Goal: Task Accomplishment & Management: Manage account settings

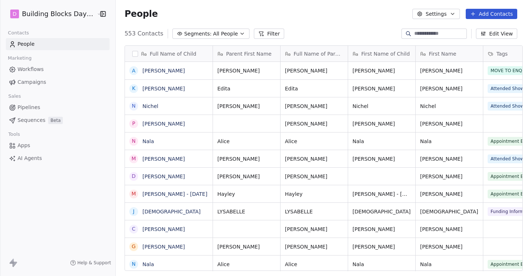
scroll to position [242, 416]
type input "*****"
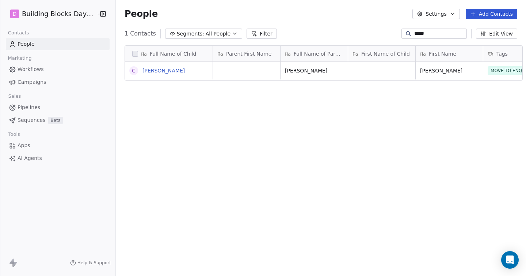
click at [158, 68] on link "[PERSON_NAME]" at bounding box center [164, 71] width 42 height 6
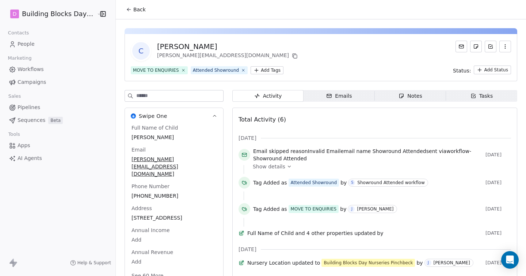
scroll to position [22, 0]
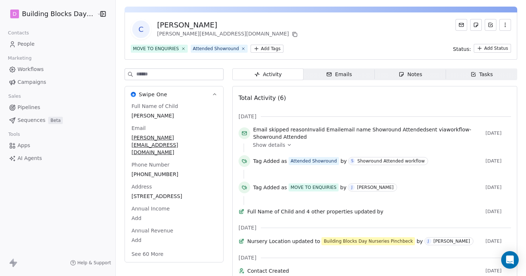
click at [186, 157] on div "Full Name of Child Chris Lambe Email joanitta.l@yahoo.com Phone Number +4474460…" at bounding box center [174, 180] width 88 height 156
click at [195, 140] on span "joanitta.l@yahoo.com" at bounding box center [174, 145] width 84 height 22
click at [185, 137] on span "joanitta.l@yahoo.com" at bounding box center [174, 145] width 84 height 22
type input "**********"
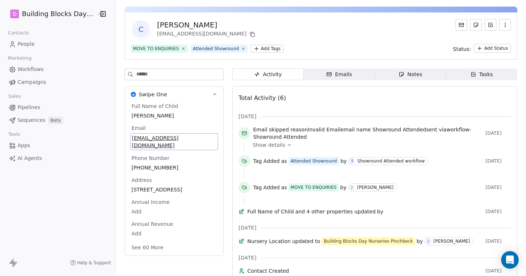
click at [33, 109] on span "Pipelines" at bounding box center [29, 107] width 23 height 8
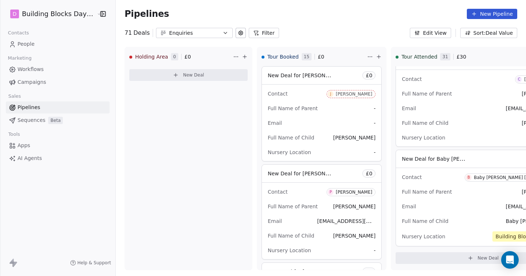
scroll to position [2781, 0]
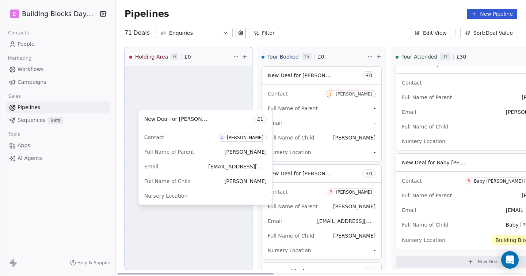
drag, startPoint x: 416, startPoint y: 171, endPoint x: 165, endPoint y: 121, distance: 256.1
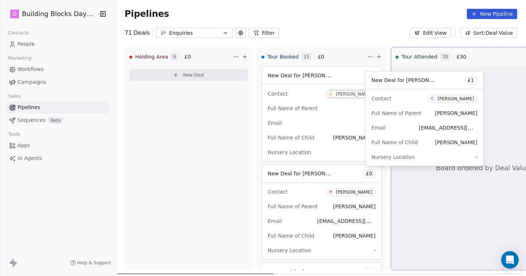
scroll to position [2764, 0]
drag, startPoint x: 144, startPoint y: 73, endPoint x: 386, endPoint y: 78, distance: 241.7
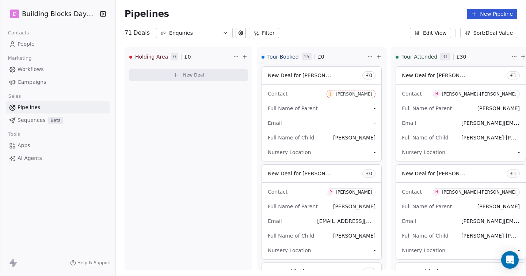
click at [32, 44] on span "People" at bounding box center [26, 44] width 17 height 8
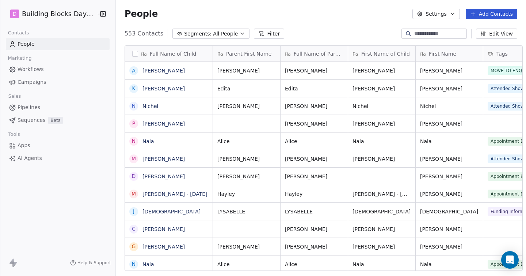
scroll to position [242, 416]
click at [446, 33] on input at bounding box center [440, 33] width 51 height 7
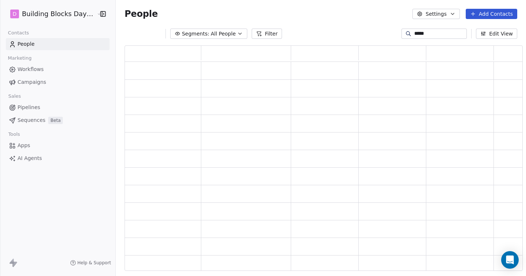
type input "*****"
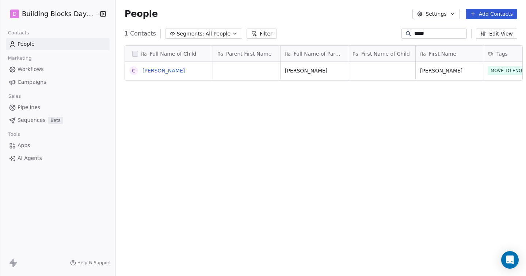
click at [148, 69] on link "[PERSON_NAME]" at bounding box center [164, 71] width 42 height 6
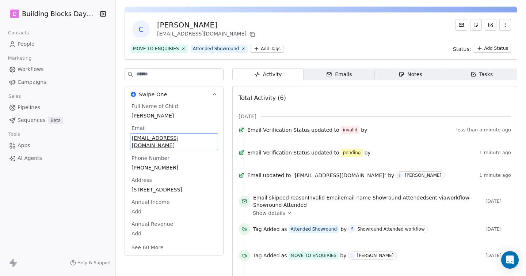
click at [180, 160] on div "Full Name of Child [PERSON_NAME] Email [PERSON_NAME][EMAIL_ADDRESS][DOMAIN_NAME…" at bounding box center [174, 177] width 88 height 150
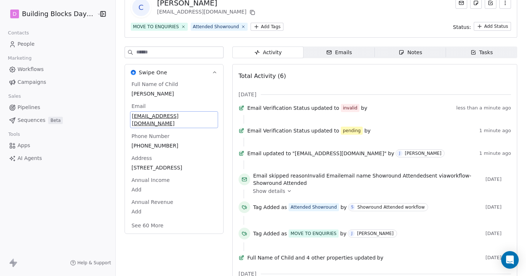
click at [180, 160] on div "Full Name of Child [PERSON_NAME] Email [PERSON_NAME][EMAIL_ADDRESS][DOMAIN_NAME…" at bounding box center [174, 155] width 88 height 150
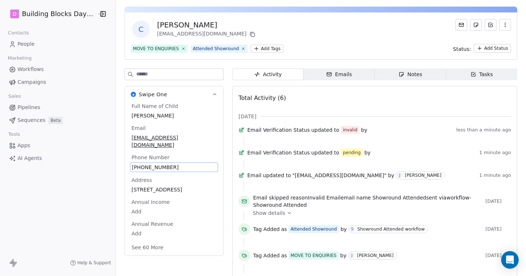
click at [182, 115] on div "Full Name of Child [PERSON_NAME] Email [PERSON_NAME][EMAIL_ADDRESS][DOMAIN_NAME…" at bounding box center [174, 177] width 88 height 150
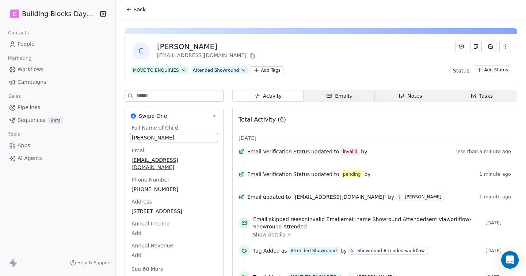
click at [182, 115] on div "Swipe One Full Name of Child [PERSON_NAME] Email [PERSON_NAME][EMAIL_ADDRESS][D…" at bounding box center [174, 192] width 99 height 170
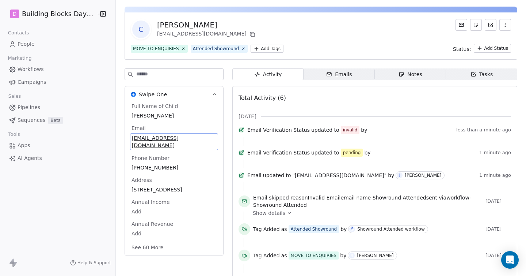
click at [176, 161] on div "Full Name of Child [PERSON_NAME] Email [PERSON_NAME][EMAIL_ADDRESS][DOMAIN_NAME…" at bounding box center [174, 177] width 88 height 150
click at [177, 139] on span "[EMAIL_ADDRESS][DOMAIN_NAME]" at bounding box center [174, 141] width 84 height 15
click at [174, 137] on span "[EMAIL_ADDRESS][DOMAIN_NAME]" at bounding box center [174, 141] width 84 height 15
click at [178, 143] on input "**********" at bounding box center [168, 142] width 84 height 15
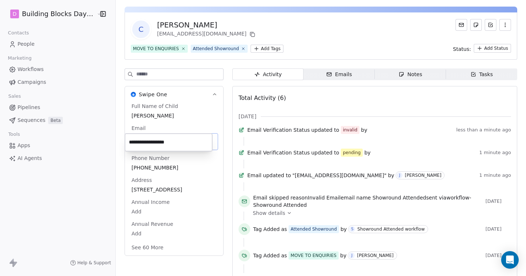
type input "**********"
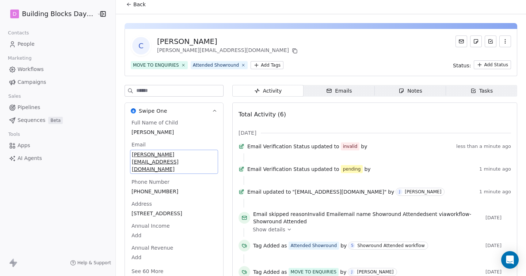
scroll to position [0, 0]
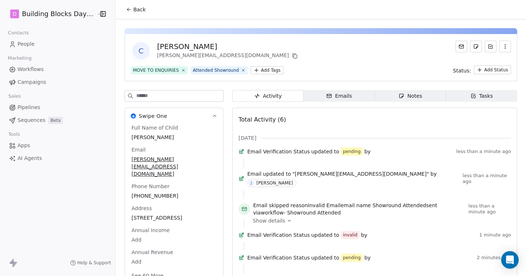
click at [31, 105] on span "Pipelines" at bounding box center [29, 107] width 23 height 8
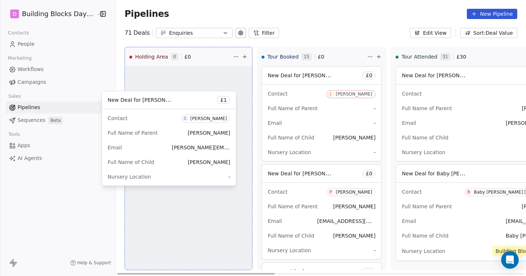
scroll to position [2675, 0]
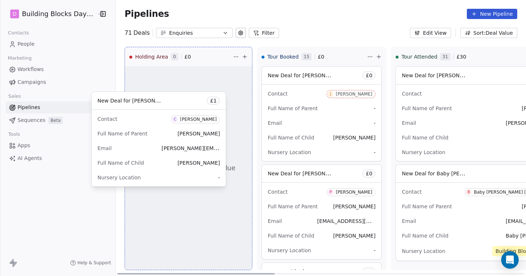
drag, startPoint x: 458, startPoint y: 74, endPoint x: 162, endPoint y: 99, distance: 297.5
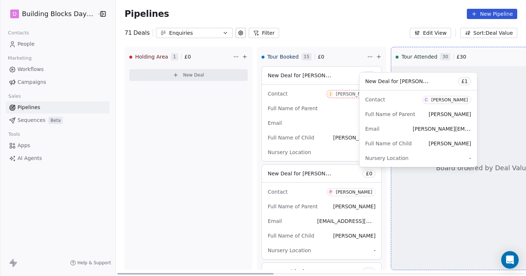
scroll to position [2824, 0]
drag, startPoint x: 141, startPoint y: 71, endPoint x: 378, endPoint y: 76, distance: 236.6
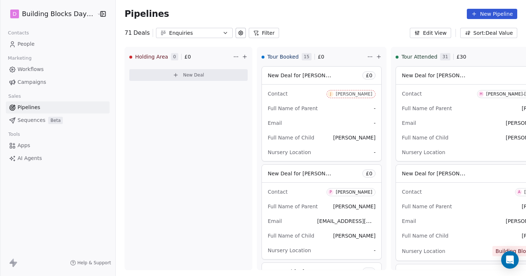
click at [26, 44] on span "People" at bounding box center [26, 44] width 17 height 8
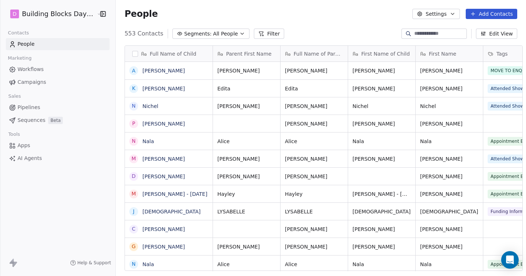
scroll to position [242, 416]
click at [441, 30] on input at bounding box center [440, 33] width 51 height 7
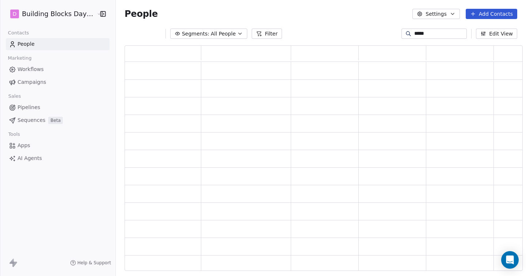
type input "*****"
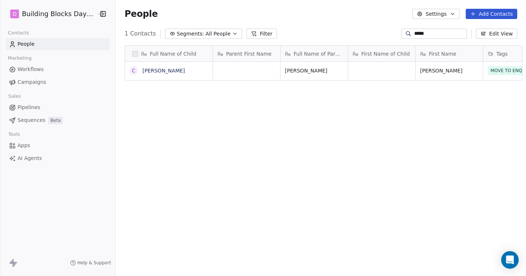
click at [147, 70] on link "[PERSON_NAME]" at bounding box center [164, 71] width 42 height 6
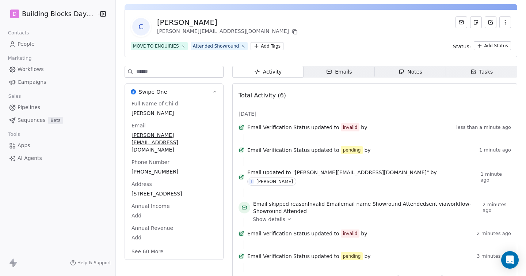
scroll to position [28, 0]
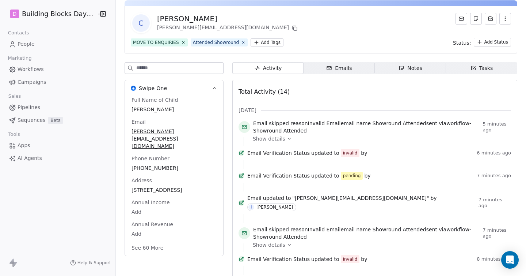
click at [25, 43] on span "People" at bounding box center [26, 44] width 17 height 8
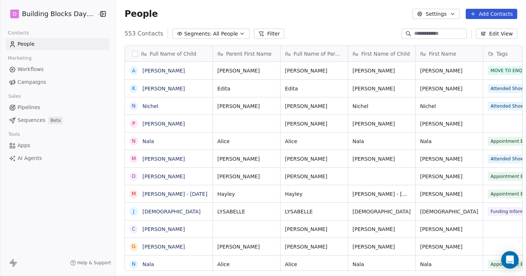
scroll to position [242, 416]
click at [417, 35] on input at bounding box center [440, 33] width 51 height 7
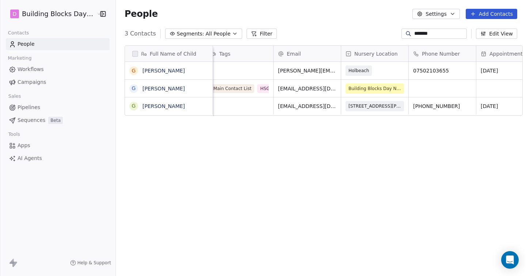
scroll to position [0, 279]
type input "*******"
click at [354, 71] on span "Holbeach" at bounding box center [357, 70] width 20 height 7
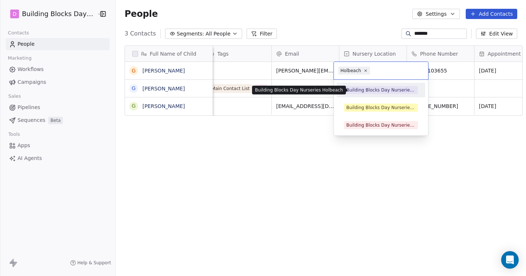
click at [377, 87] on div "Building Blocks Day Nurseries Holbeach" at bounding box center [381, 90] width 69 height 7
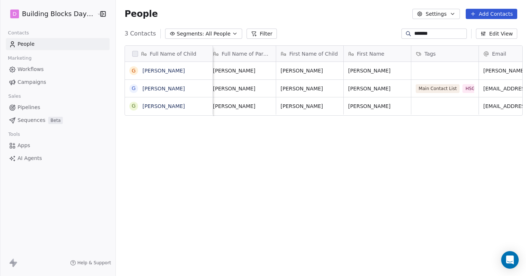
scroll to position [0, 75]
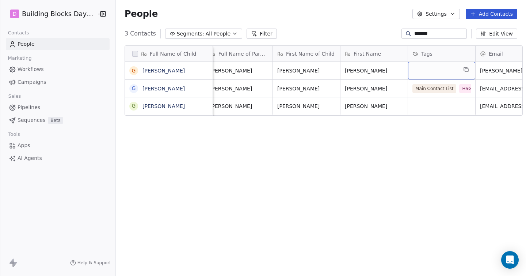
click at [428, 68] on div "grid" at bounding box center [441, 71] width 67 height 18
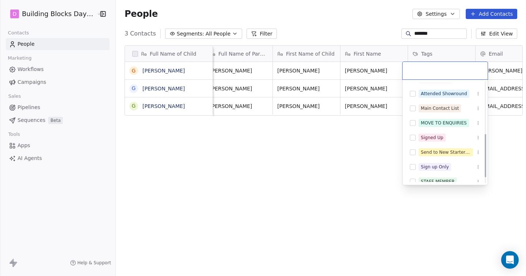
scroll to position [132, 0]
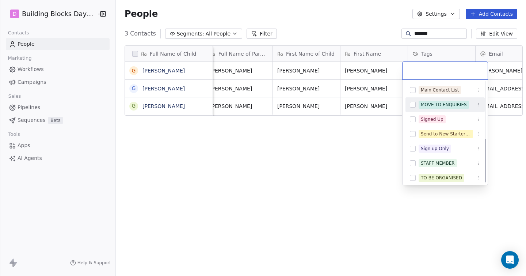
click at [429, 110] on div "MOVE TO ENQUIRIES" at bounding box center [445, 105] width 79 height 12
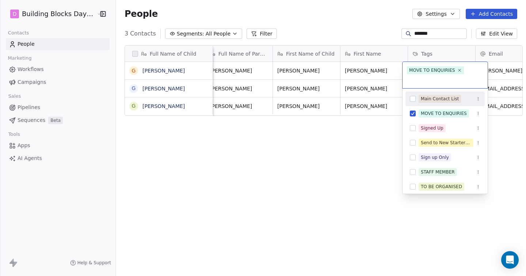
click at [340, 28] on html "D Building Blocks Day Nurseries Contacts People Marketing Workflows Campaigns S…" at bounding box center [263, 138] width 526 height 276
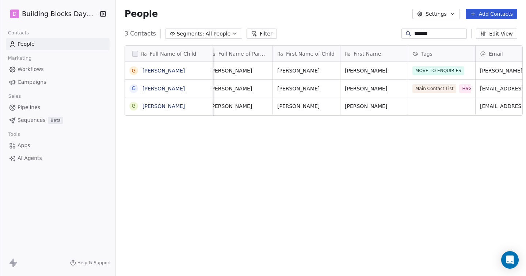
click at [34, 109] on span "Pipelines" at bounding box center [29, 107] width 23 height 8
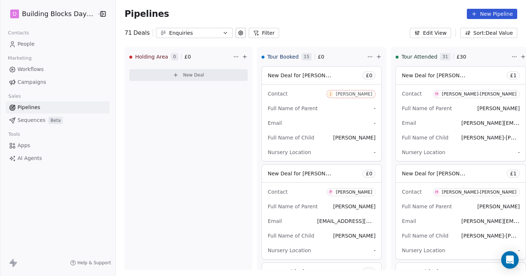
click at [34, 44] on link "People" at bounding box center [58, 44] width 104 height 12
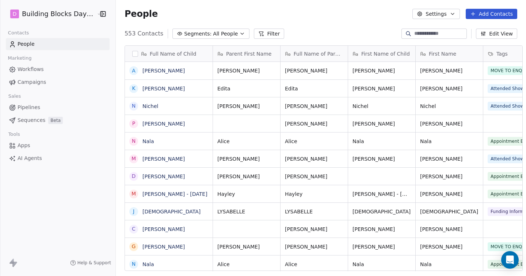
scroll to position [242, 416]
click at [424, 33] on input at bounding box center [440, 33] width 51 height 7
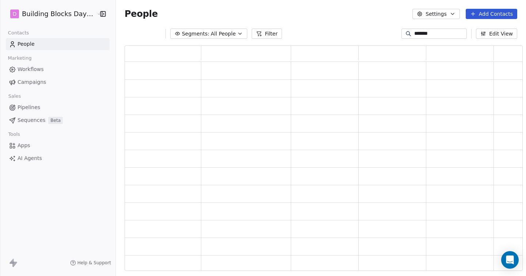
scroll to position [225, 398]
type input "*******"
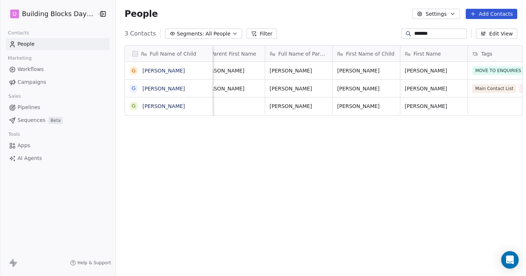
scroll to position [0, 0]
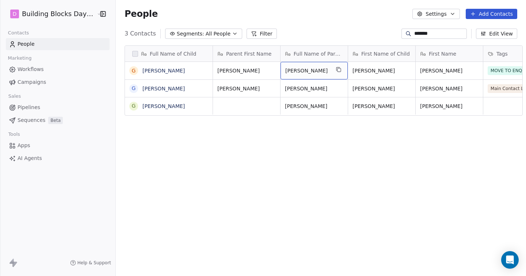
click at [324, 70] on span "[PERSON_NAME]" at bounding box center [308, 70] width 45 height 7
type textarea "**********"
click at [32, 103] on span "Pipelines" at bounding box center [29, 107] width 23 height 8
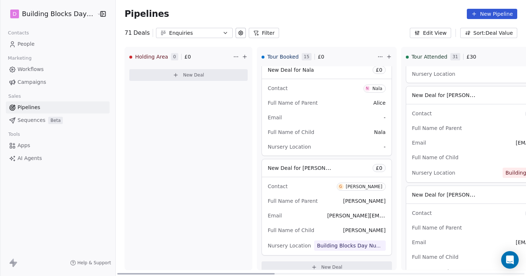
scroll to position [1292, 0]
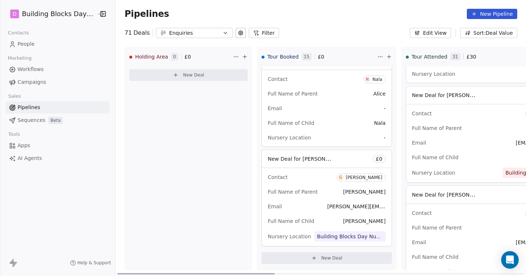
click at [360, 179] on div "[PERSON_NAME]" at bounding box center [364, 177] width 37 height 5
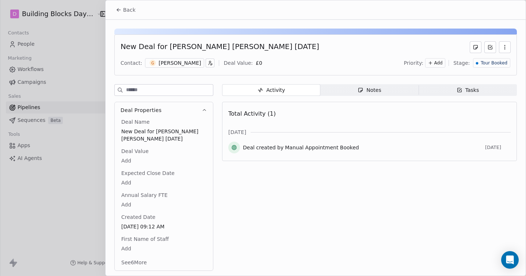
click at [113, 12] on button "Back" at bounding box center [126, 9] width 29 height 13
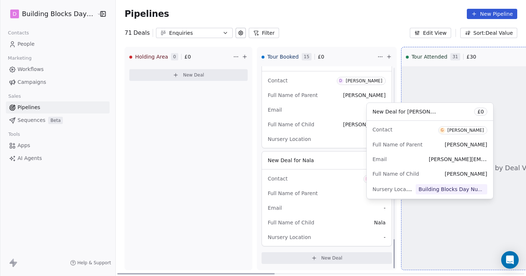
scroll to position [1193, 0]
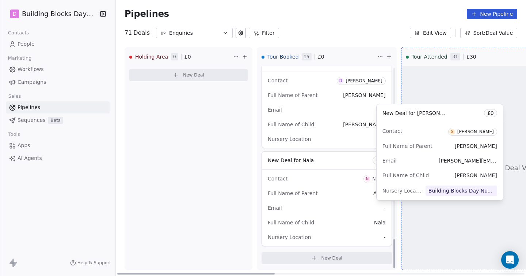
drag, startPoint x: 278, startPoint y: 154, endPoint x: 398, endPoint y: 108, distance: 128.7
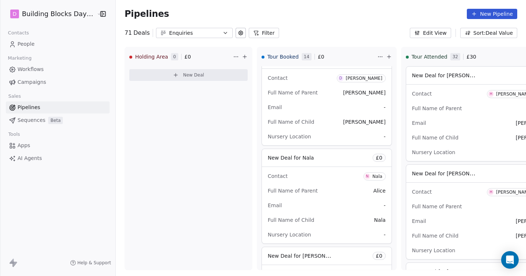
click at [20, 44] on span "People" at bounding box center [26, 44] width 17 height 8
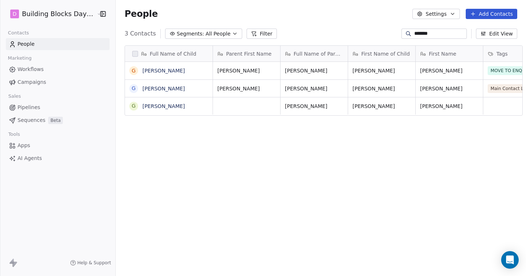
click at [447, 30] on input "*******" at bounding box center [440, 33] width 51 height 7
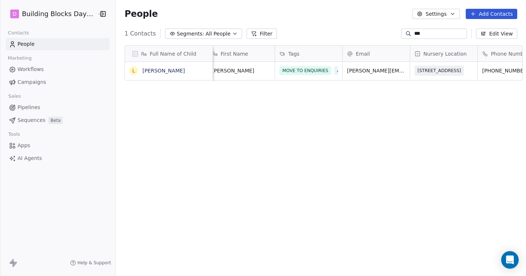
scroll to position [0, 212]
type input "***"
click at [44, 106] on link "Pipelines" at bounding box center [58, 107] width 104 height 12
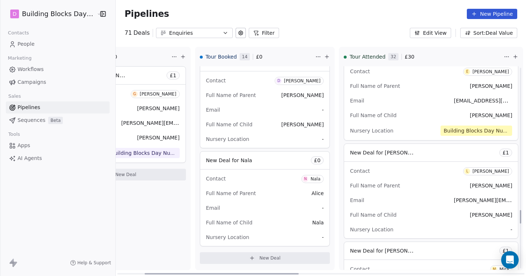
scroll to position [2097, 0]
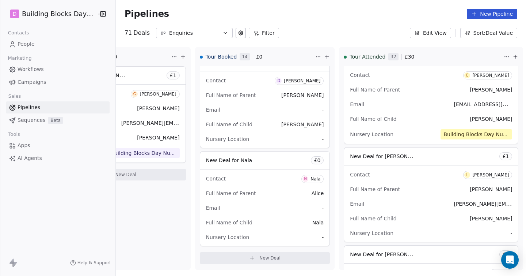
click at [44, 42] on link "People" at bounding box center [58, 44] width 104 height 12
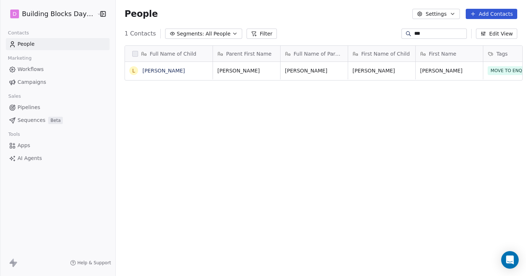
scroll to position [242, 416]
click at [420, 33] on input "***" at bounding box center [440, 33] width 51 height 7
type input "*"
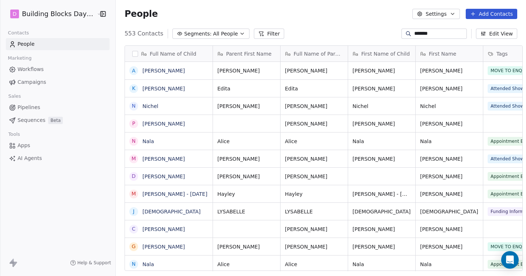
type input "*******"
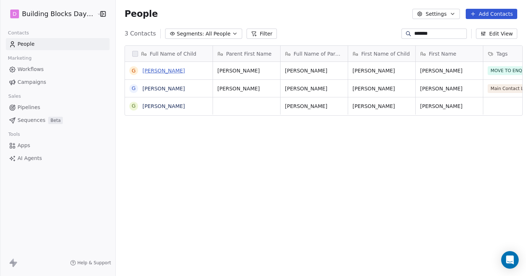
click at [147, 68] on link "Grayson" at bounding box center [164, 71] width 42 height 6
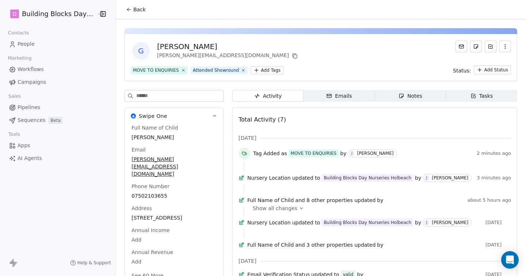
click at [35, 107] on span "Pipelines" at bounding box center [29, 107] width 23 height 8
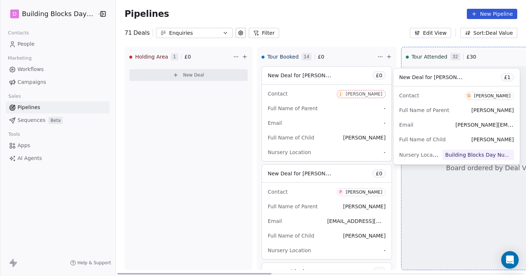
drag, startPoint x: 156, startPoint y: 76, endPoint x: 425, endPoint y: 78, distance: 269.4
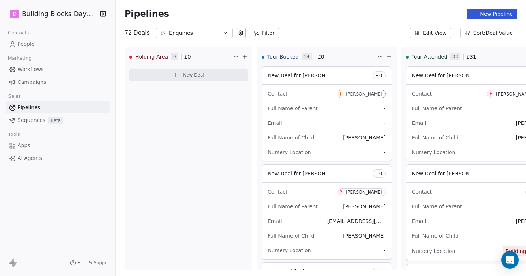
click at [23, 45] on span "People" at bounding box center [26, 44] width 17 height 8
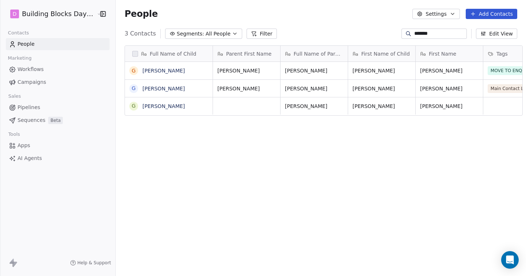
scroll to position [242, 416]
click at [437, 33] on input "*******" at bounding box center [440, 33] width 51 height 7
type input "***"
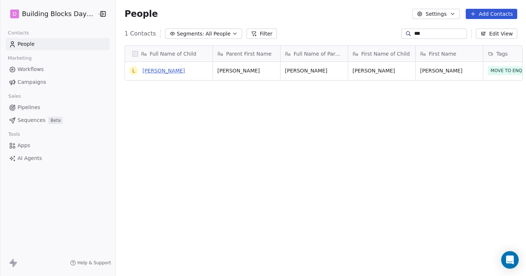
click at [143, 72] on link "Leo" at bounding box center [164, 71] width 42 height 6
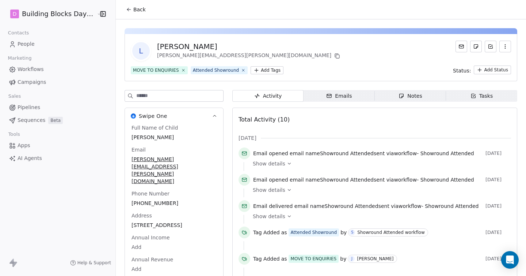
click at [131, 13] on button "Back" at bounding box center [136, 9] width 29 height 13
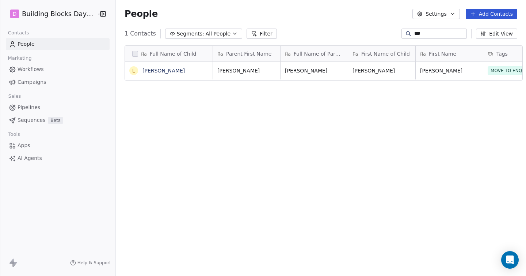
scroll to position [242, 416]
click at [428, 32] on input "***" at bounding box center [440, 33] width 51 height 7
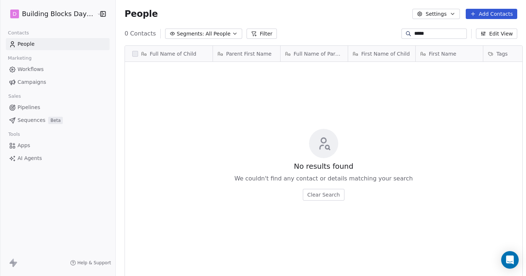
type input "*****"
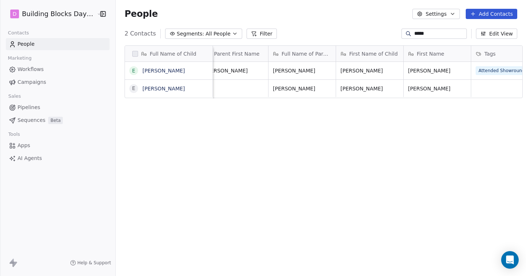
scroll to position [0, 0]
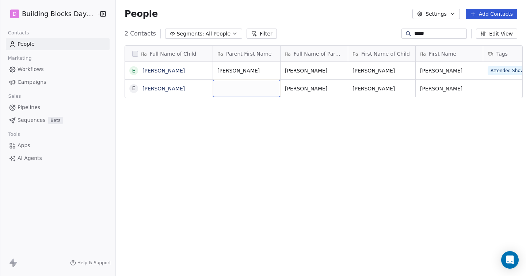
click at [252, 88] on div "grid" at bounding box center [246, 88] width 67 height 17
type textarea "******"
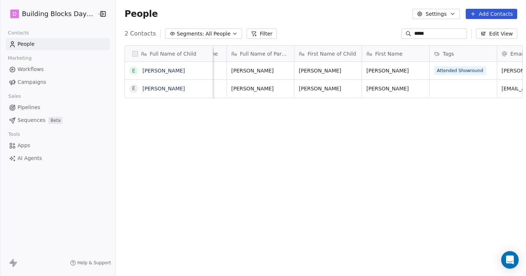
scroll to position [0, 93]
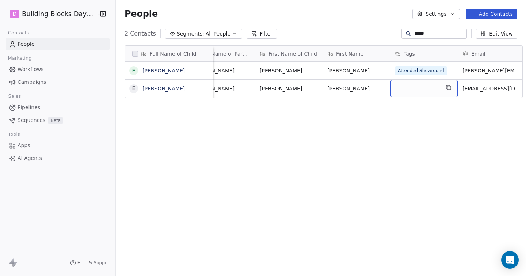
click at [391, 92] on div "grid" at bounding box center [424, 88] width 67 height 17
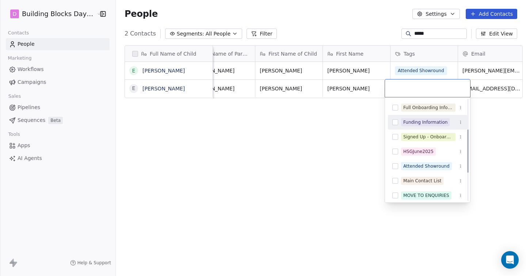
scroll to position [79, 0]
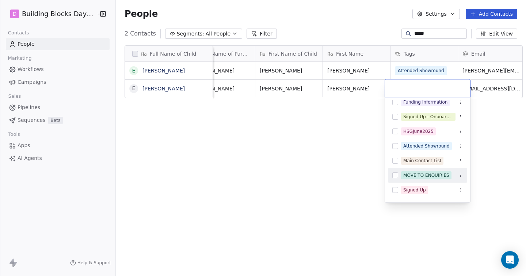
click at [400, 177] on div "MOVE TO ENQUIRIES" at bounding box center [427, 175] width 79 height 12
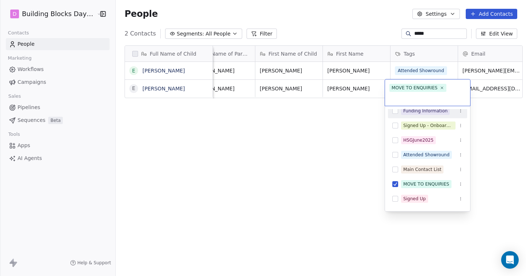
click at [345, 17] on html "D Building Blocks Day Nurseries Contacts People Marketing Workflows Campaigns S…" at bounding box center [263, 138] width 526 height 276
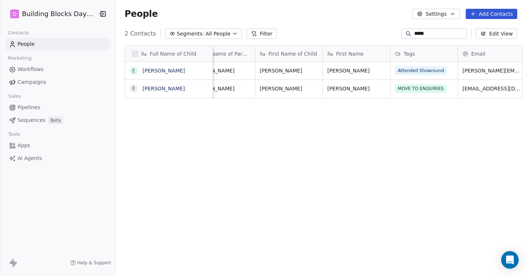
click at [24, 108] on span "Pipelines" at bounding box center [29, 107] width 23 height 8
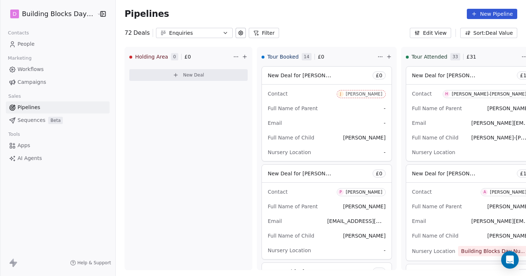
click at [31, 43] on span "People" at bounding box center [26, 44] width 17 height 8
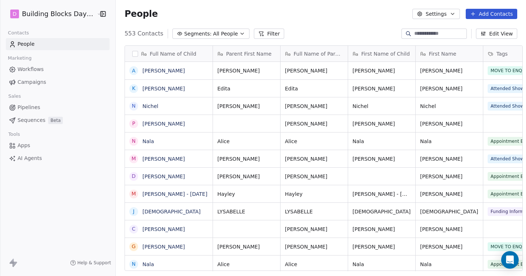
scroll to position [242, 416]
click at [420, 38] on div at bounding box center [434, 34] width 65 height 10
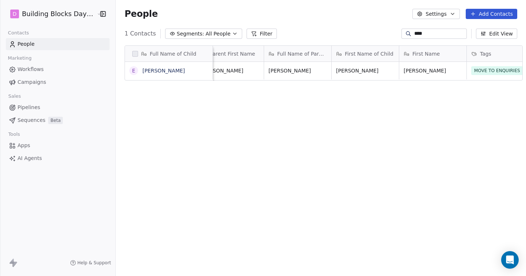
scroll to position [0, 0]
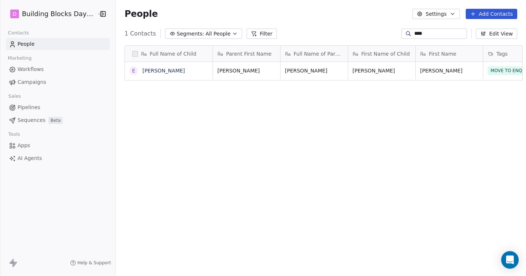
type input "****"
click at [35, 107] on span "Pipelines" at bounding box center [29, 107] width 23 height 8
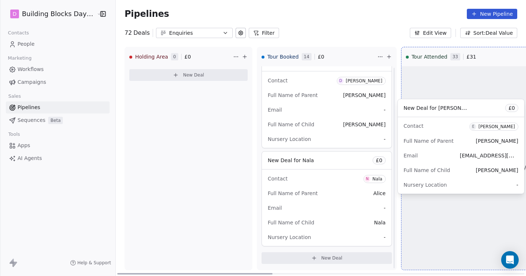
scroll to position [1095, 0]
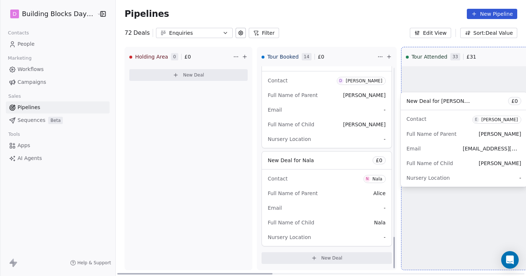
drag, startPoint x: 280, startPoint y: 174, endPoint x: 424, endPoint y: 101, distance: 162.2
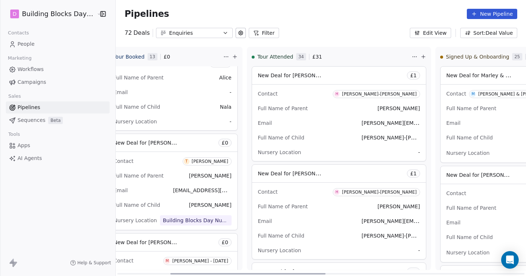
scroll to position [0, 129]
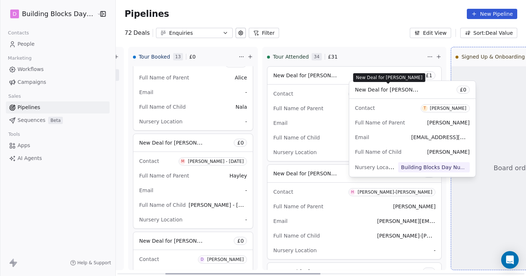
drag, startPoint x: 165, startPoint y: 146, endPoint x: 386, endPoint y: 91, distance: 228.1
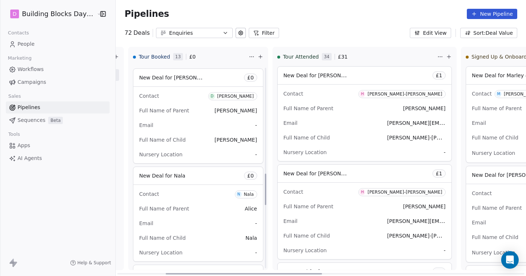
scroll to position [683, 0]
click at [181, 84] on div "New Deal for Donna Sanderson £ 0" at bounding box center [198, 78] width 130 height 18
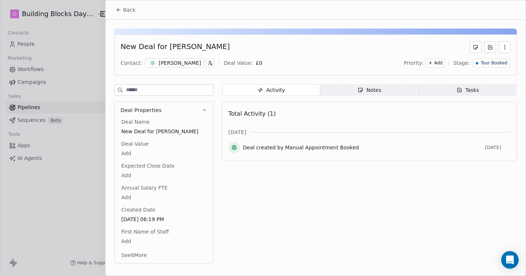
click at [140, 254] on button "See 6 More" at bounding box center [134, 254] width 34 height 13
click at [125, 9] on span "Back" at bounding box center [129, 9] width 12 height 7
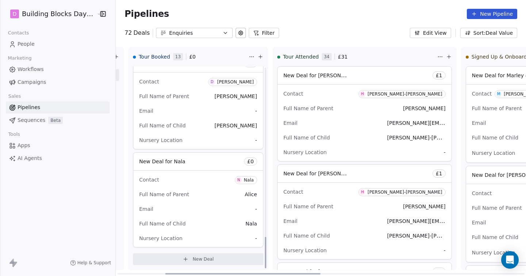
scroll to position [1095, 0]
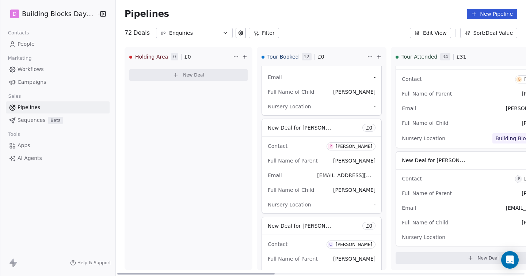
scroll to position [2781, 0]
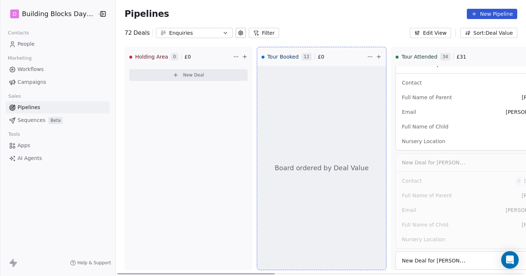
drag, startPoint x: 475, startPoint y: 167, endPoint x: 214, endPoint y: 119, distance: 265.8
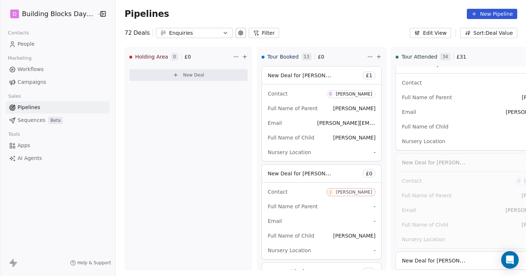
click at [350, 32] on div "72 Deals Enquiries Filter Edit View Sort: Deal Value" at bounding box center [321, 33] width 411 height 10
click at [444, 166] on span "New Deal for Chris Lambe" at bounding box center [440, 162] width 77 height 7
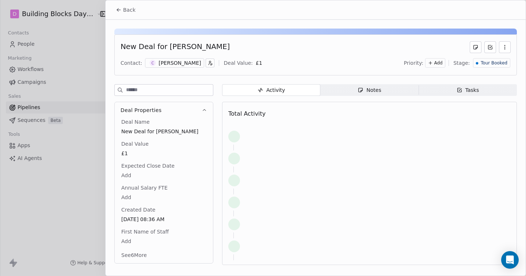
scroll to position [3089, 0]
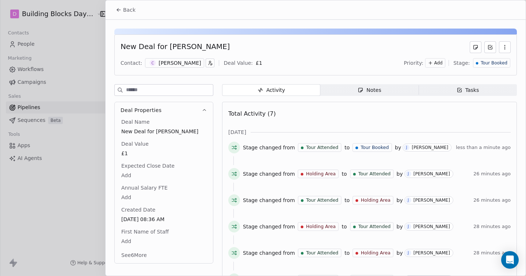
click at [165, 61] on div "Chris Lambe" at bounding box center [180, 62] width 42 height 7
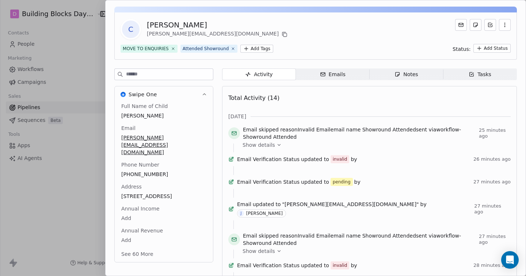
click at [171, 160] on div "Full Name of Child Chris Lambe Email joaitta.l@yahoo.com Phone Number +44744606…" at bounding box center [164, 180] width 88 height 156
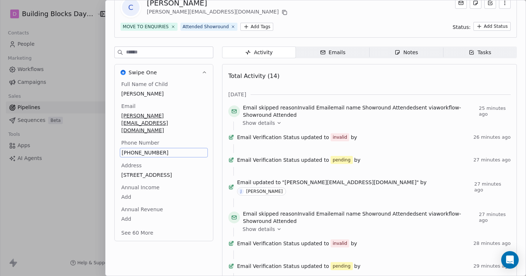
click at [171, 160] on div "Full Name of Child Chris Lambe Email joaitta.l@yahoo.com Phone Number +44744606…" at bounding box center [164, 158] width 88 height 157
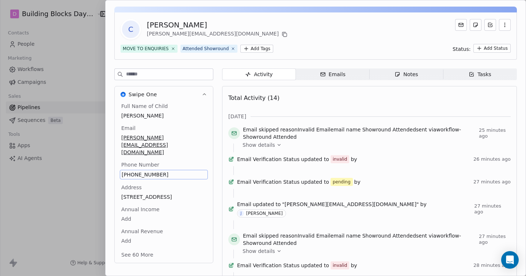
click at [182, 118] on div "Full Name of Child Chris Lambe Email joaitta.l@yahoo.com Phone Number +44744606…" at bounding box center [164, 180] width 88 height 157
click at [182, 118] on div "Swipe One Full Name of Child Chris Lambe Email joaitta.l@yahoo.com Phone Number…" at bounding box center [163, 174] width 99 height 177
click at [179, 161] on div "Full Name of Child Chris Lambe Email joaitta.l@yahoo.com Phone Number +44744606…" at bounding box center [164, 180] width 88 height 157
click at [174, 137] on span "joaitta.l@yahoo.com" at bounding box center [164, 145] width 84 height 22
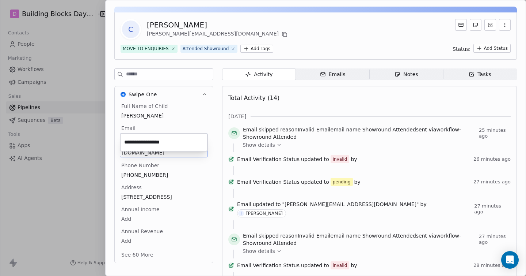
type input "**********"
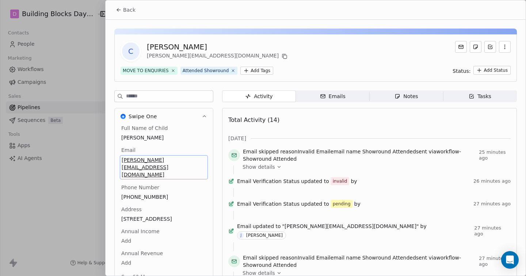
click at [126, 9] on span "Back" at bounding box center [129, 9] width 12 height 7
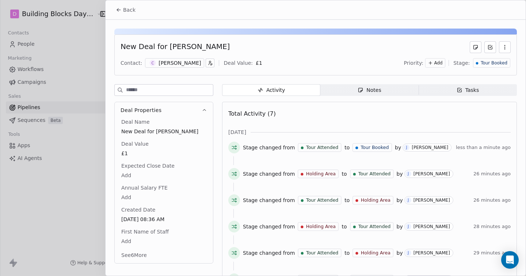
click at [130, 6] on button "Back" at bounding box center [126, 9] width 29 height 13
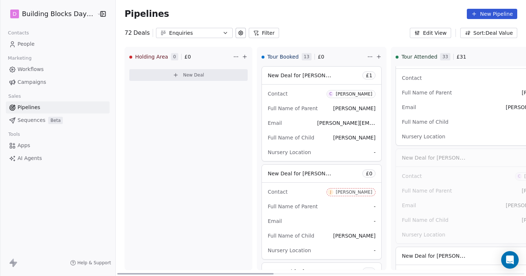
scroll to position [2783, 0]
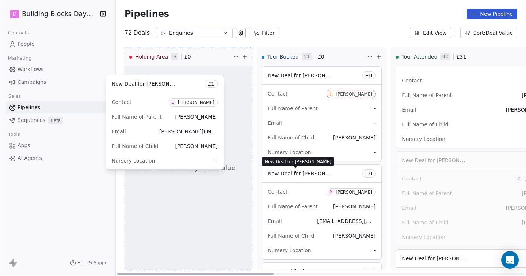
drag, startPoint x: 438, startPoint y: 166, endPoint x: 287, endPoint y: 174, distance: 150.9
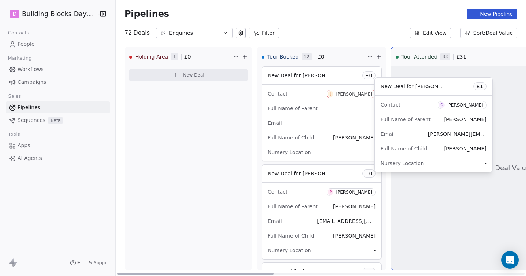
drag, startPoint x: 153, startPoint y: 71, endPoint x: 404, endPoint y: 82, distance: 251.0
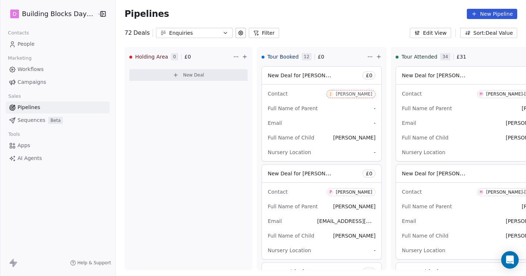
click at [41, 48] on link "People" at bounding box center [58, 44] width 104 height 12
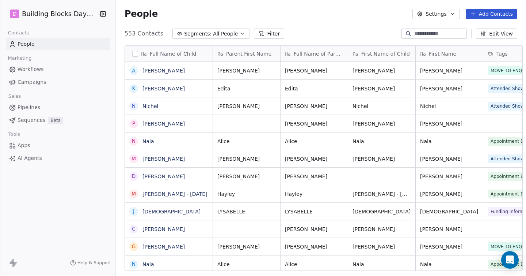
scroll to position [242, 416]
click at [443, 31] on input at bounding box center [440, 33] width 51 height 7
type input "*****"
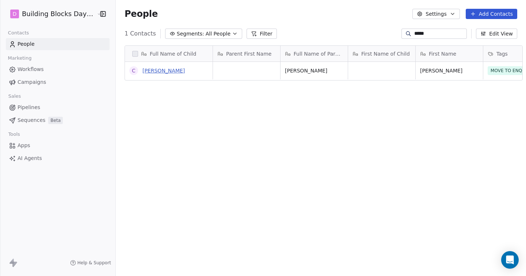
click at [146, 69] on link "Chris Lambe" at bounding box center [164, 71] width 42 height 6
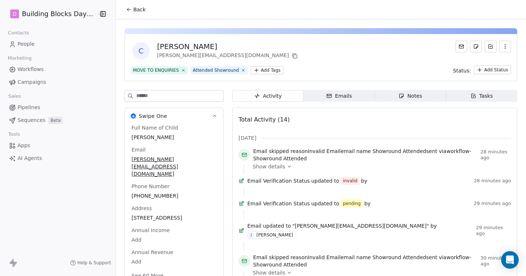
click at [128, 5] on button "Back" at bounding box center [136, 9] width 29 height 13
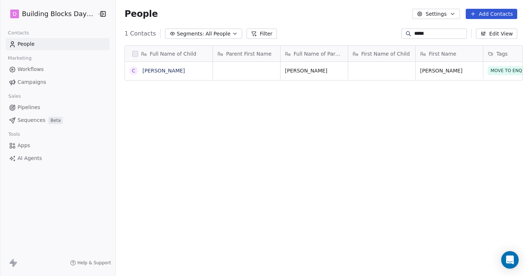
scroll to position [242, 416]
click at [438, 36] on input "*****" at bounding box center [440, 33] width 51 height 7
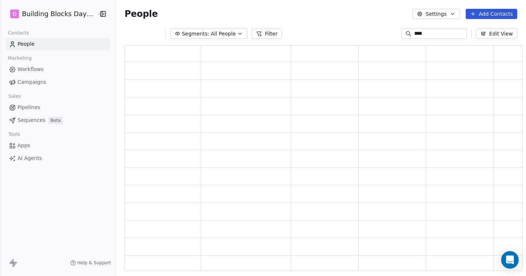
scroll to position [225, 398]
type input "*****"
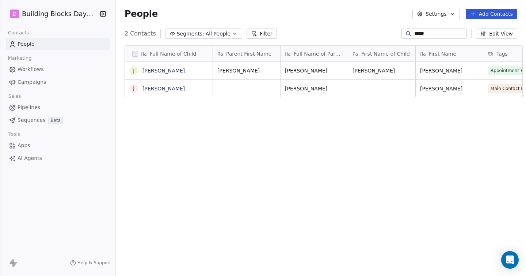
scroll to position [242, 416]
click at [294, 72] on span "Jaime" at bounding box center [308, 70] width 45 height 7
type textarea "*****"
click at [242, 69] on span "Jaime" at bounding box center [240, 70] width 45 height 7
type textarea "*****"
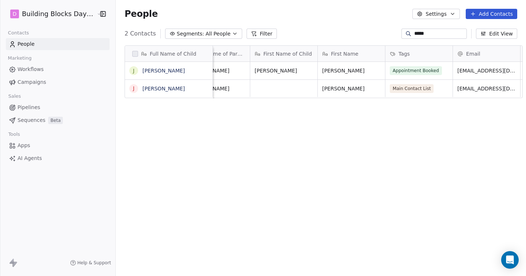
scroll to position [0, 98]
click at [424, 71] on span "Appointment Booked" at bounding box center [416, 70] width 52 height 9
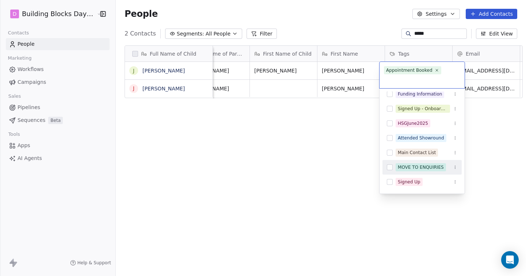
scroll to position [135, 0]
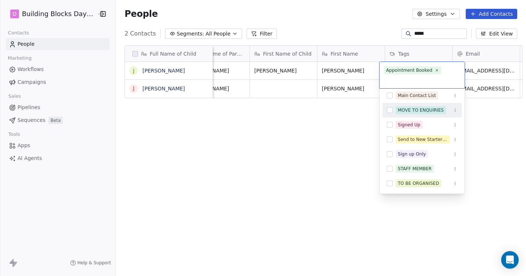
click at [400, 112] on div "MOVE TO ENQUIRIES" at bounding box center [421, 110] width 46 height 7
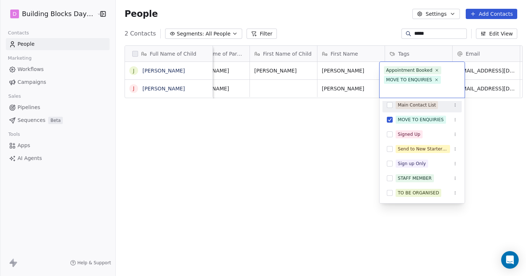
click at [299, 16] on html "D Building Blocks Day Nurseries Contacts People Marketing Workflows Campaigns S…" at bounding box center [263, 138] width 526 height 276
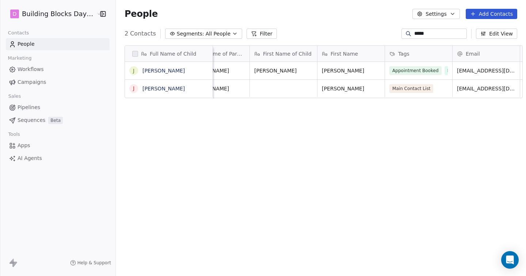
click at [57, 107] on link "Pipelines" at bounding box center [58, 107] width 104 height 12
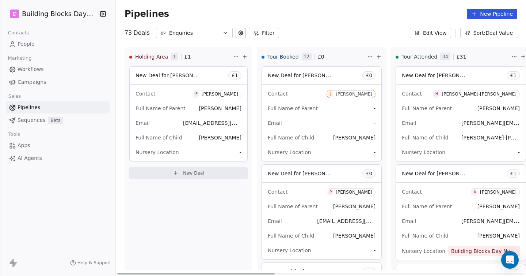
click at [213, 93] on div "Eliza Sofrone" at bounding box center [220, 93] width 37 height 5
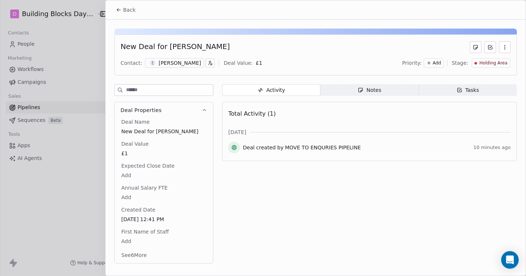
click at [126, 13] on span "Back" at bounding box center [129, 9] width 12 height 7
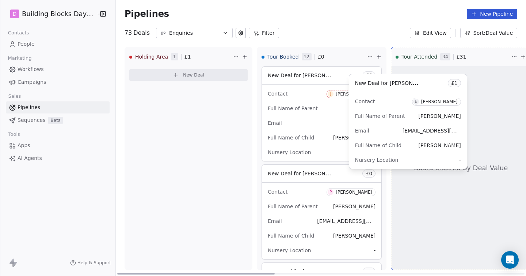
drag, startPoint x: 151, startPoint y: 71, endPoint x: 382, endPoint y: 76, distance: 231.5
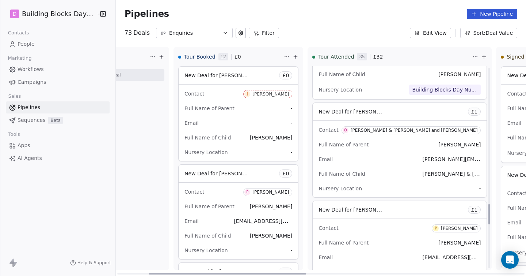
scroll to position [1351, 0]
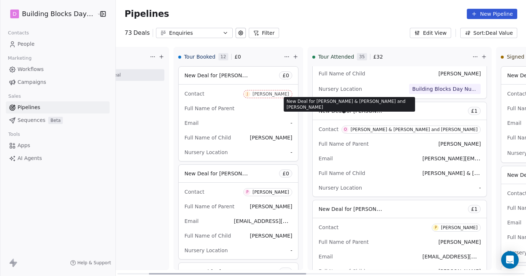
click at [371, 113] on span "New Deal for [PERSON_NAME] & [PERSON_NAME] and [PERSON_NAME]" at bounding box center [410, 110] width 182 height 7
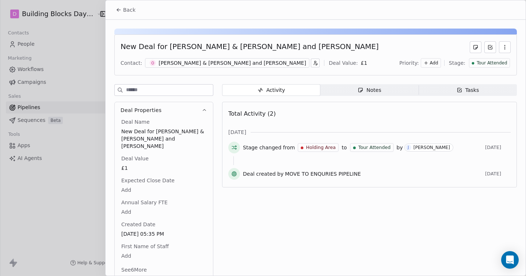
click at [130, 264] on button "See 6 More" at bounding box center [134, 269] width 34 height 13
click at [124, 11] on span "Back" at bounding box center [129, 9] width 12 height 7
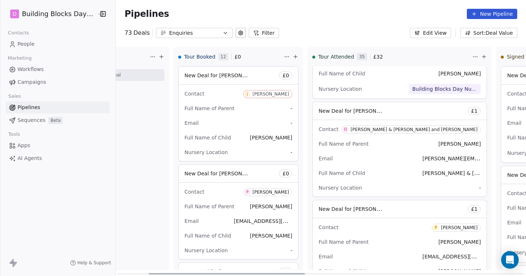
click at [400, 132] on div "Oliver & Theodore and Theodore Exposito" at bounding box center [414, 129] width 127 height 5
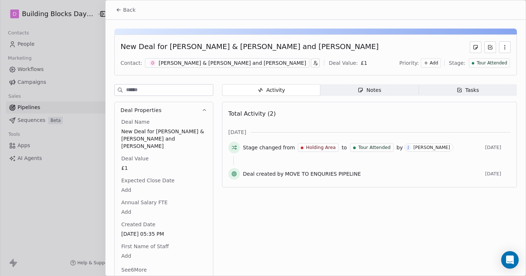
click at [242, 63] on div "Oliver & Theodore and Theodore Exposito" at bounding box center [233, 62] width 148 height 7
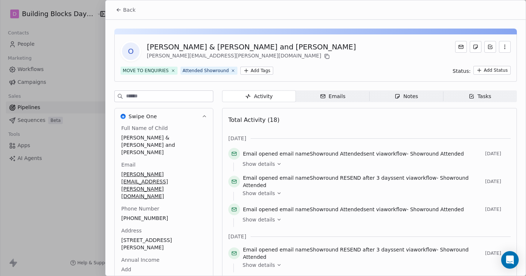
click at [131, 10] on span "Back" at bounding box center [129, 9] width 12 height 7
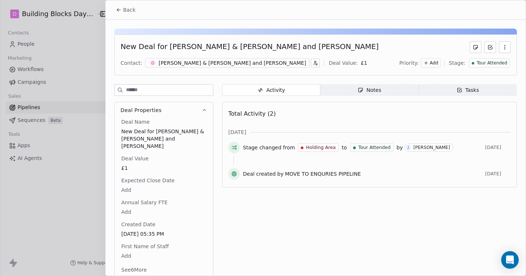
click at [131, 10] on span "Back" at bounding box center [129, 9] width 12 height 7
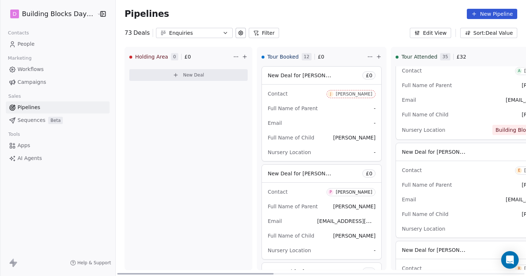
scroll to position [2088, 0]
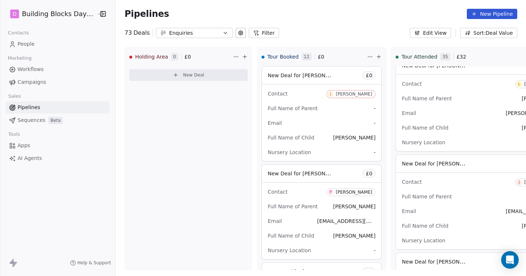
click at [41, 45] on link "People" at bounding box center [58, 44] width 104 height 12
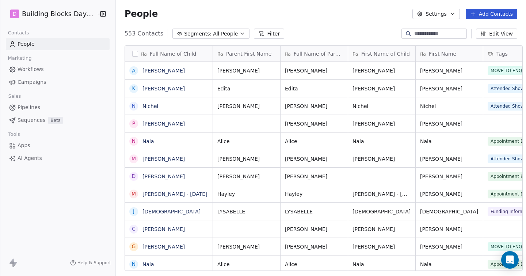
scroll to position [242, 416]
click at [428, 30] on input at bounding box center [440, 33] width 51 height 7
type input "*****"
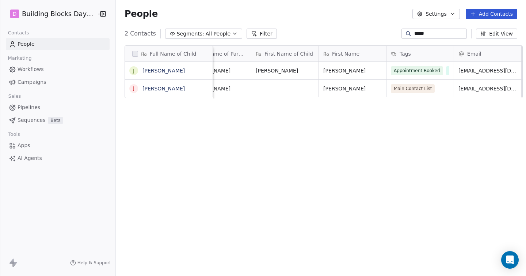
scroll to position [0, 97]
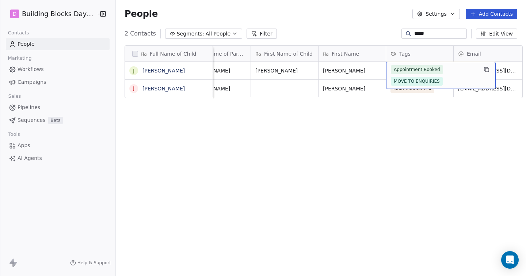
click at [396, 70] on span "Appointment Booked" at bounding box center [417, 69] width 52 height 9
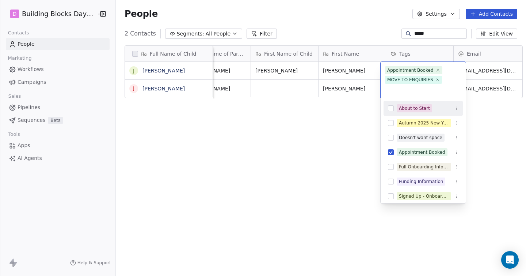
click at [357, 163] on html "D Building Blocks Day Nurseries Contacts People Marketing Workflows Campaigns S…" at bounding box center [263, 138] width 526 height 276
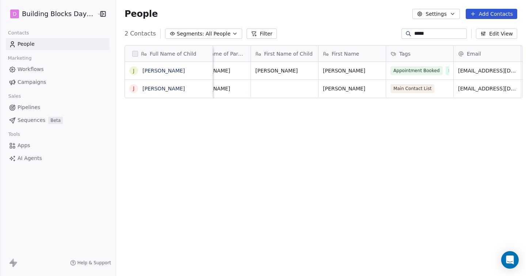
click at [42, 107] on link "Pipelines" at bounding box center [58, 107] width 104 height 12
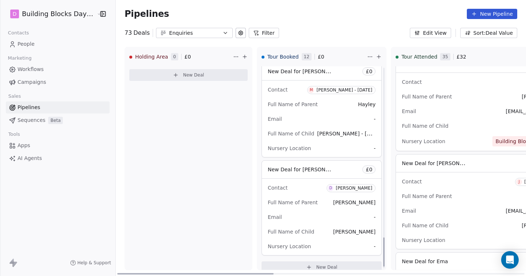
scroll to position [1191, 0]
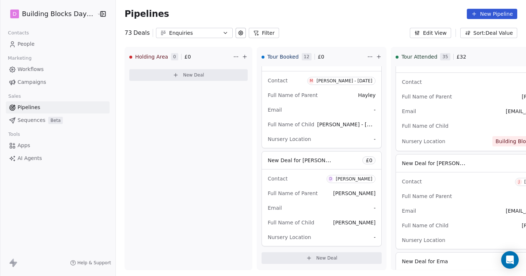
click at [35, 71] on span "Workflows" at bounding box center [31, 69] width 26 height 8
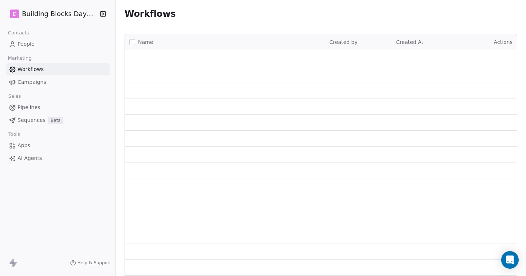
click at [35, 71] on span "Workflows" at bounding box center [31, 69] width 26 height 8
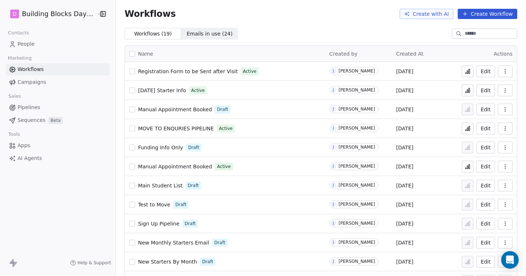
click at [54, 47] on link "People" at bounding box center [58, 44] width 104 height 12
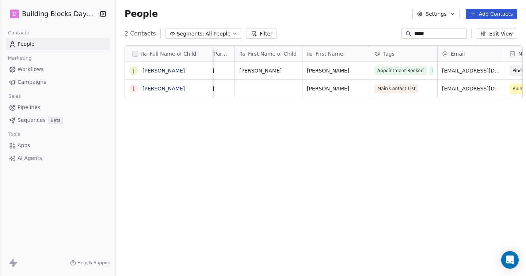
scroll to position [0, 118]
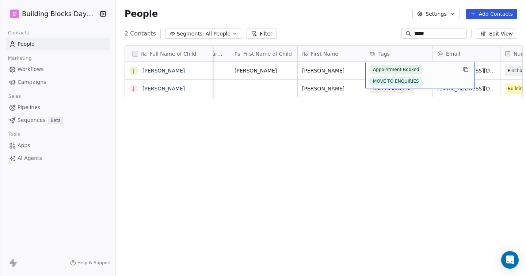
click at [407, 75] on div "Appointment Booked MOVE TO ENQUIRIES" at bounding box center [413, 75] width 87 height 20
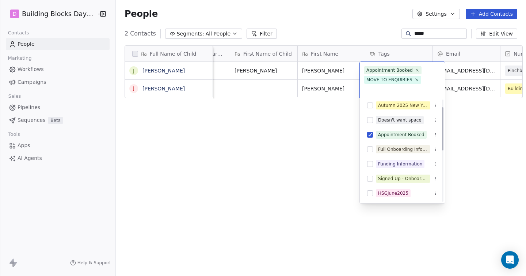
scroll to position [0, 0]
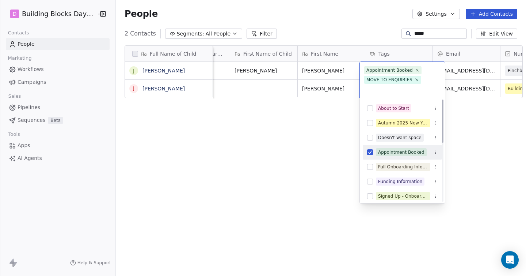
click at [367, 155] on button "Suggestions" at bounding box center [370, 152] width 6 height 6
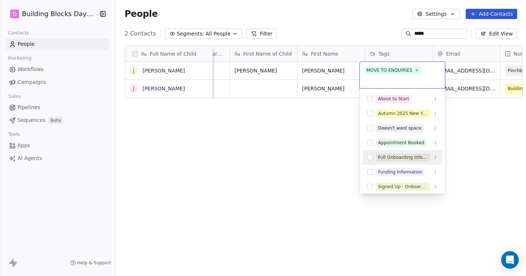
click at [306, 141] on html "D Building Blocks Day Nurseries Contacts People Marketing Workflows Campaigns S…" at bounding box center [263, 138] width 526 height 276
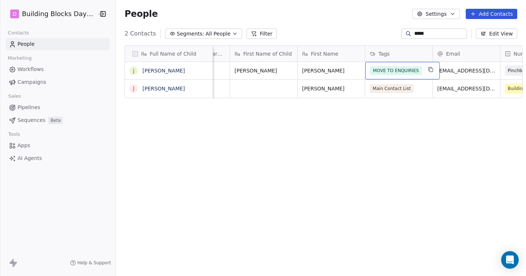
click at [377, 69] on span "MOVE TO ENQUIRIES" at bounding box center [396, 70] width 52 height 9
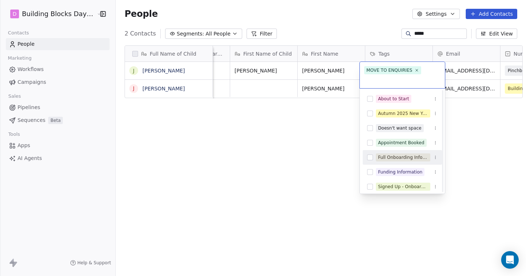
scroll to position [72, 0]
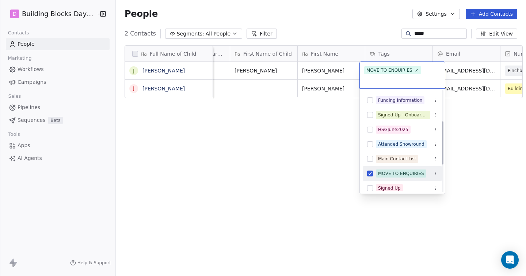
click at [367, 173] on button "Suggestions" at bounding box center [370, 173] width 6 height 6
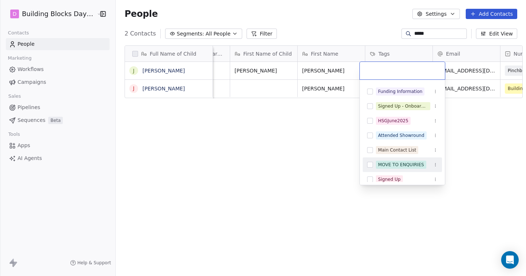
click at [373, 164] on button "Suggestions" at bounding box center [370, 165] width 6 height 6
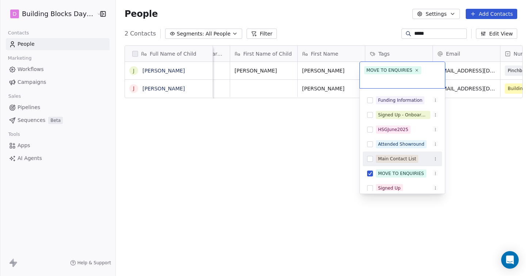
click at [306, 169] on html "D Building Blocks Day Nurseries Contacts People Marketing Workflows Campaigns S…" at bounding box center [263, 138] width 526 height 276
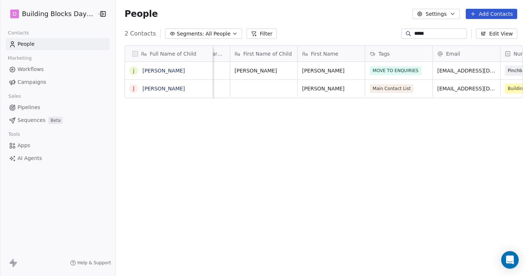
click at [49, 107] on link "Pipelines" at bounding box center [58, 107] width 104 height 12
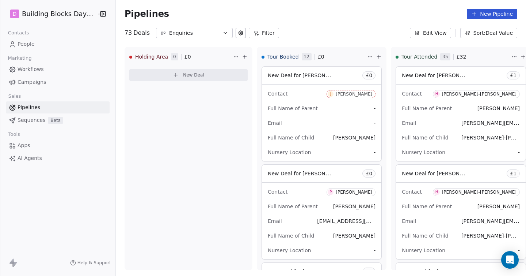
click at [44, 39] on link "People" at bounding box center [58, 44] width 104 height 12
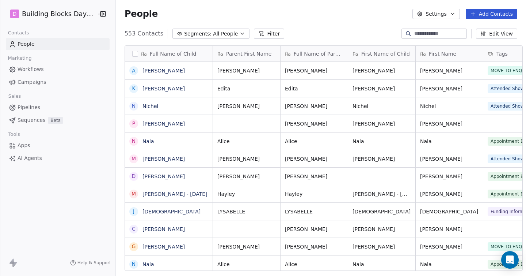
scroll to position [242, 416]
click at [431, 33] on input at bounding box center [440, 33] width 51 height 7
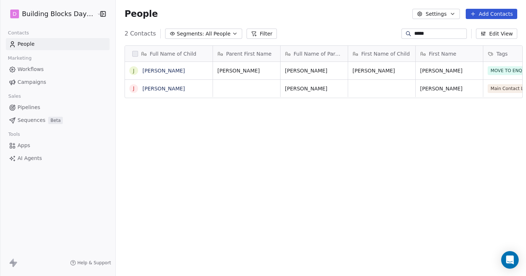
scroll to position [0, 0]
type input "*****"
click at [131, 70] on button "grid" at bounding box center [134, 71] width 6 height 6
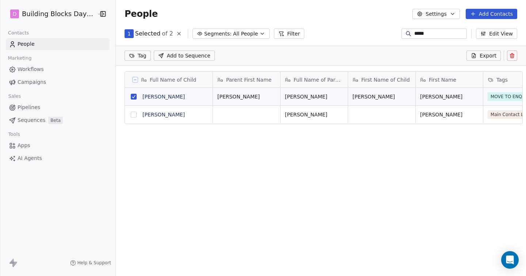
scroll to position [217, 416]
click at [167, 57] on span "Add to Sequence" at bounding box center [189, 55] width 44 height 7
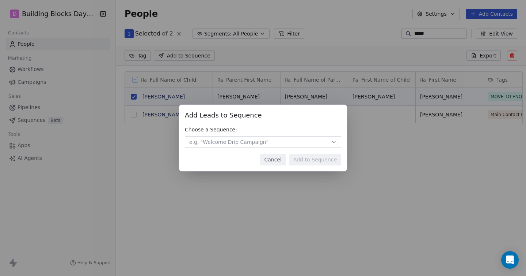
click at [263, 140] on span "e.g. "Welcome Drip Campaign"" at bounding box center [228, 141] width 79 height 7
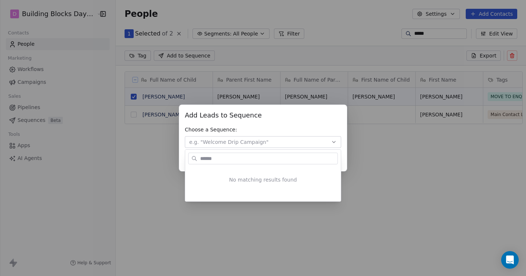
click at [302, 61] on div "Add Leads to Sequence Add Leads to Sequence Choose a Sequence: e.g. "Welcome Dr…" at bounding box center [263, 138] width 526 height 276
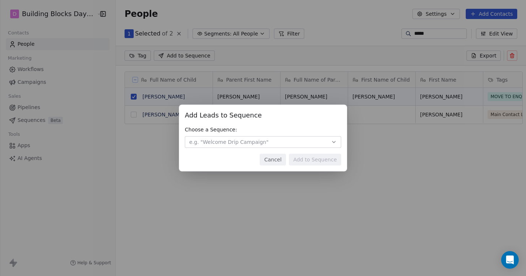
click at [279, 165] on div "Add Leads to Sequence Add Leads to Sequence Choose a Sequence: e.g. "Welcome Dr…" at bounding box center [263, 138] width 168 height 67
click at [275, 159] on button "Cancel" at bounding box center [273, 160] width 26 height 12
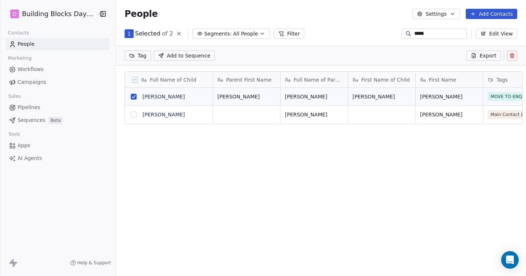
click at [484, 53] on span "Export" at bounding box center [488, 55] width 17 height 7
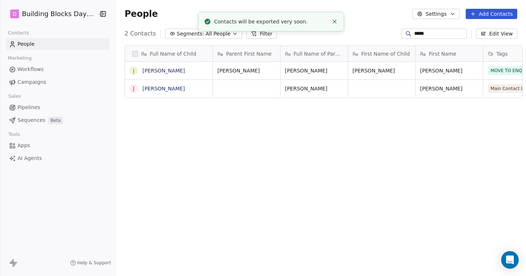
click at [334, 22] on icon "Close toast" at bounding box center [335, 21] width 7 height 7
click at [335, 23] on icon "Close toast" at bounding box center [335, 21] width 7 height 7
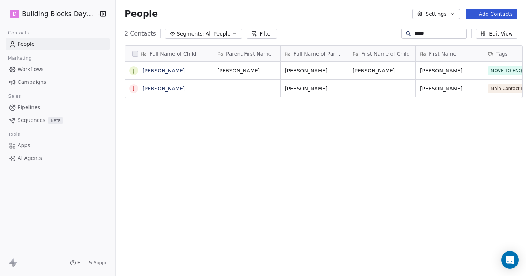
click at [40, 105] on link "Pipelines" at bounding box center [58, 107] width 104 height 12
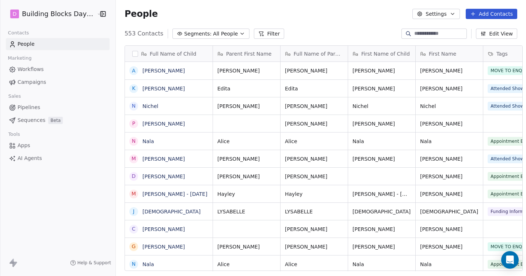
scroll to position [242, 416]
click at [456, 36] on input at bounding box center [440, 33] width 51 height 7
type input "*****"
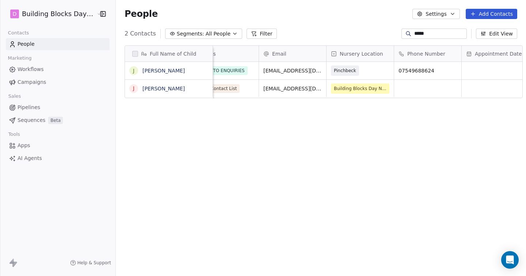
scroll to position [0, 292]
click at [144, 71] on link "Jesse" at bounding box center [164, 71] width 42 height 6
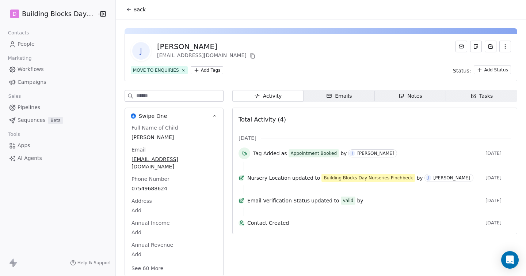
click at [133, 13] on span "Back" at bounding box center [139, 9] width 12 height 7
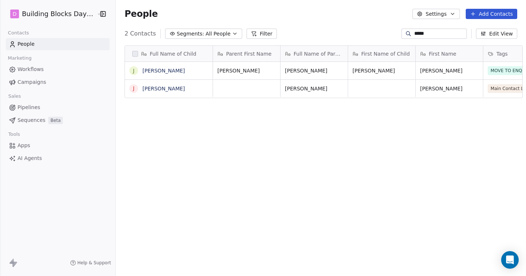
scroll to position [242, 416]
click at [450, 33] on input "*****" at bounding box center [440, 33] width 51 height 7
type input "*****"
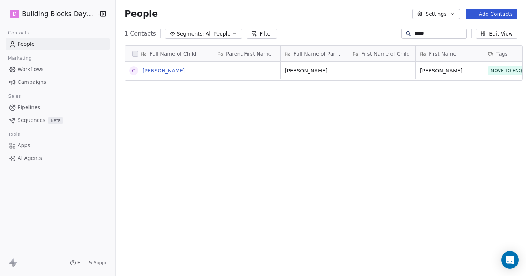
click at [150, 69] on link "Chris Lambe" at bounding box center [164, 71] width 42 height 6
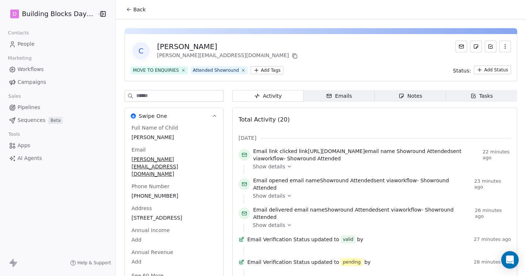
click at [133, 9] on span "Back" at bounding box center [139, 9] width 12 height 7
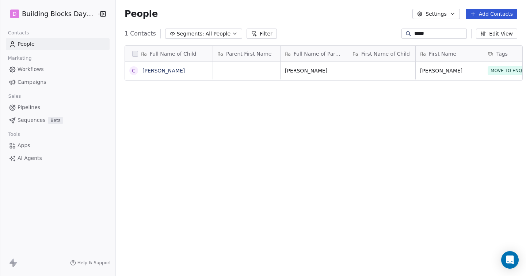
scroll to position [242, 416]
click at [434, 36] on input "*****" at bounding box center [440, 33] width 51 height 7
type input "*****"
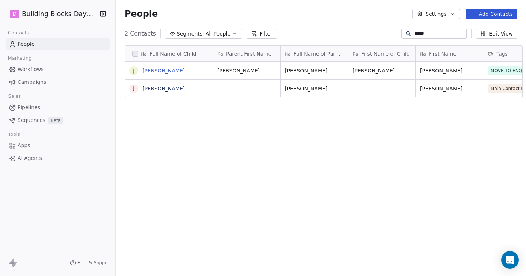
click at [147, 69] on link "Jesse Tuffs" at bounding box center [164, 71] width 42 height 6
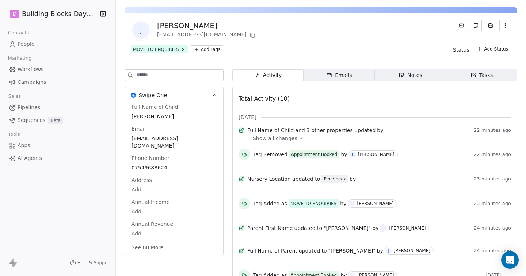
scroll to position [3, 0]
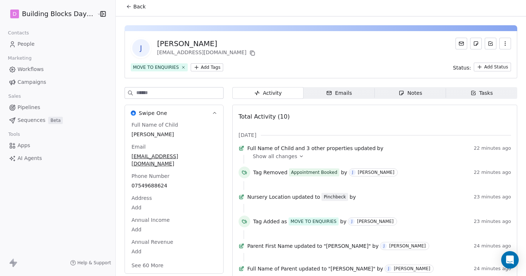
click at [28, 106] on span "Pipelines" at bounding box center [29, 107] width 23 height 8
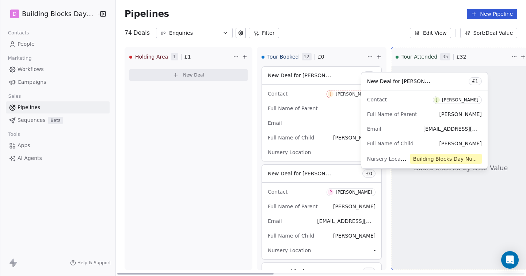
drag, startPoint x: 197, startPoint y: 76, endPoint x: 434, endPoint y: 82, distance: 237.4
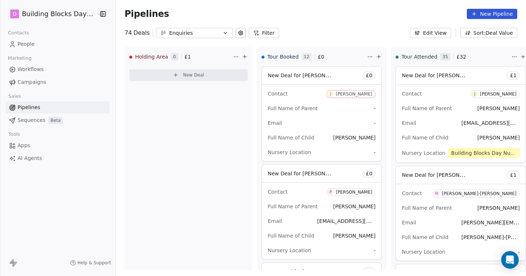
click at [41, 42] on link "People" at bounding box center [58, 44] width 104 height 12
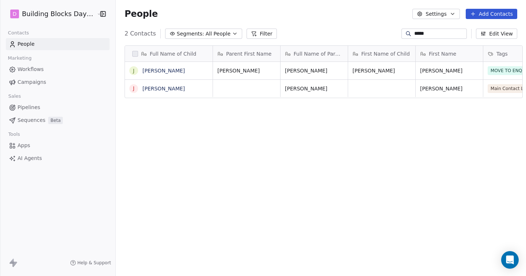
scroll to position [242, 416]
click at [150, 68] on link "Jesse Tuffs" at bounding box center [164, 71] width 42 height 6
